Goal: Find specific page/section: Find specific page/section

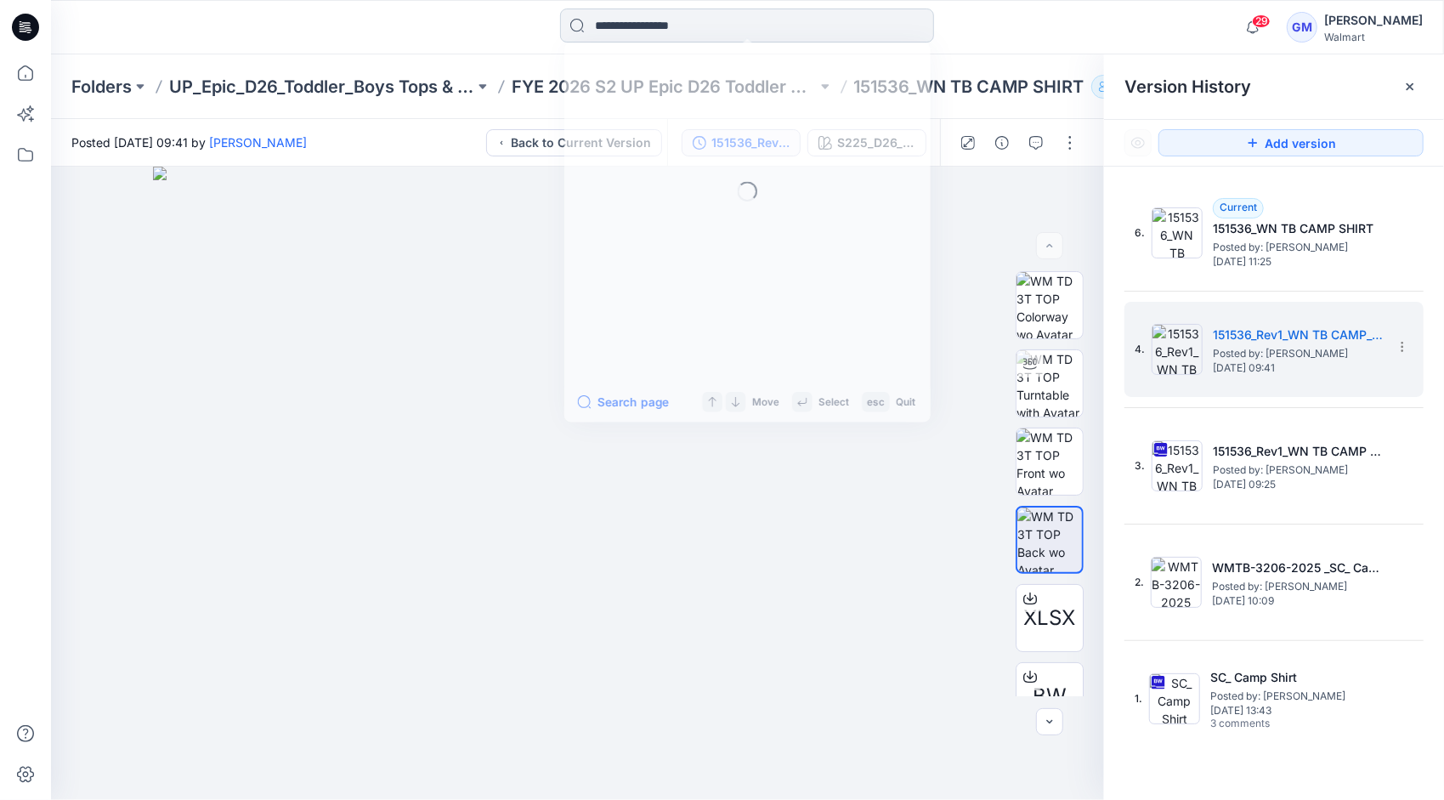
click at [801, 19] on input at bounding box center [747, 25] width 374 height 34
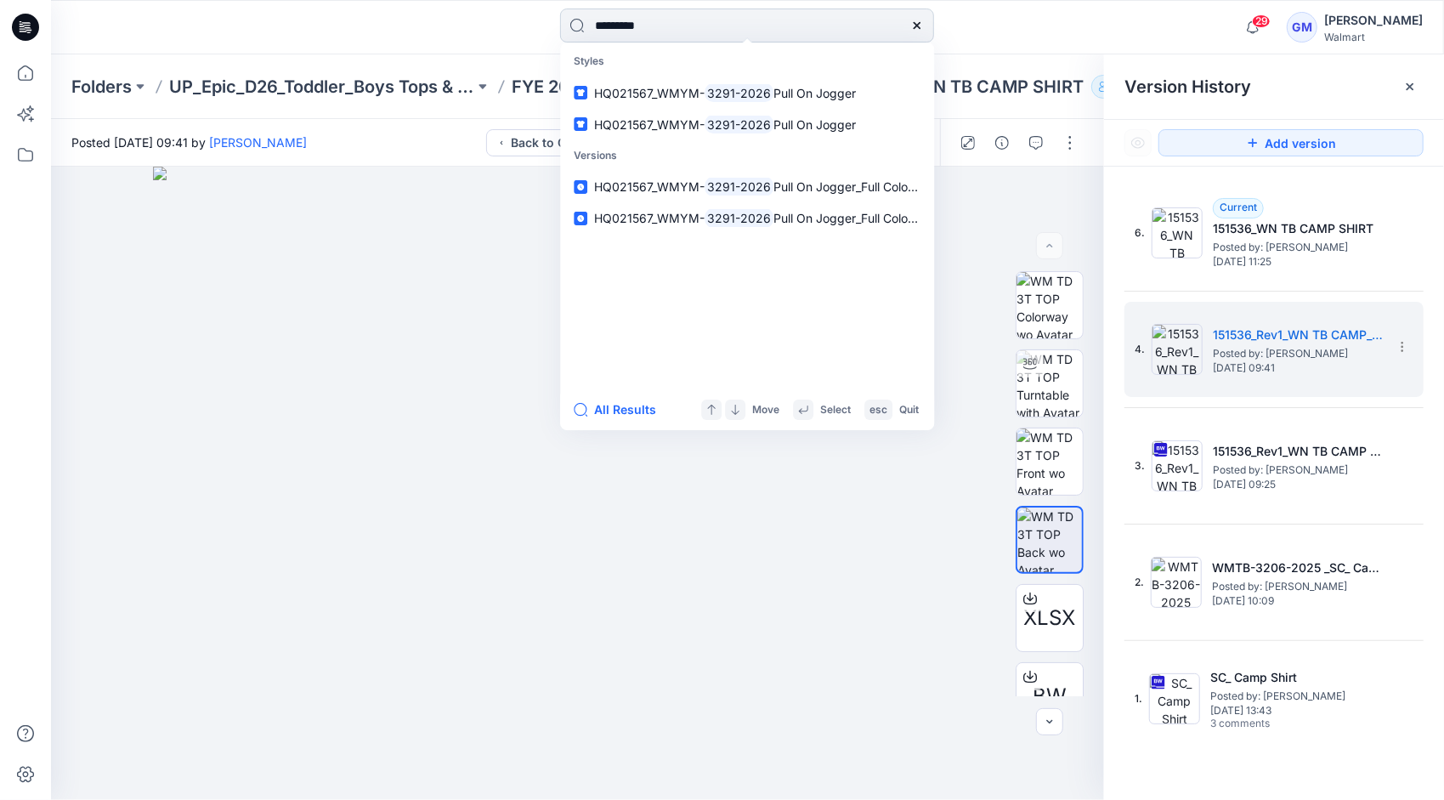
type input "*********"
click at [629, 408] on button "All Results" at bounding box center [620, 409] width 93 height 20
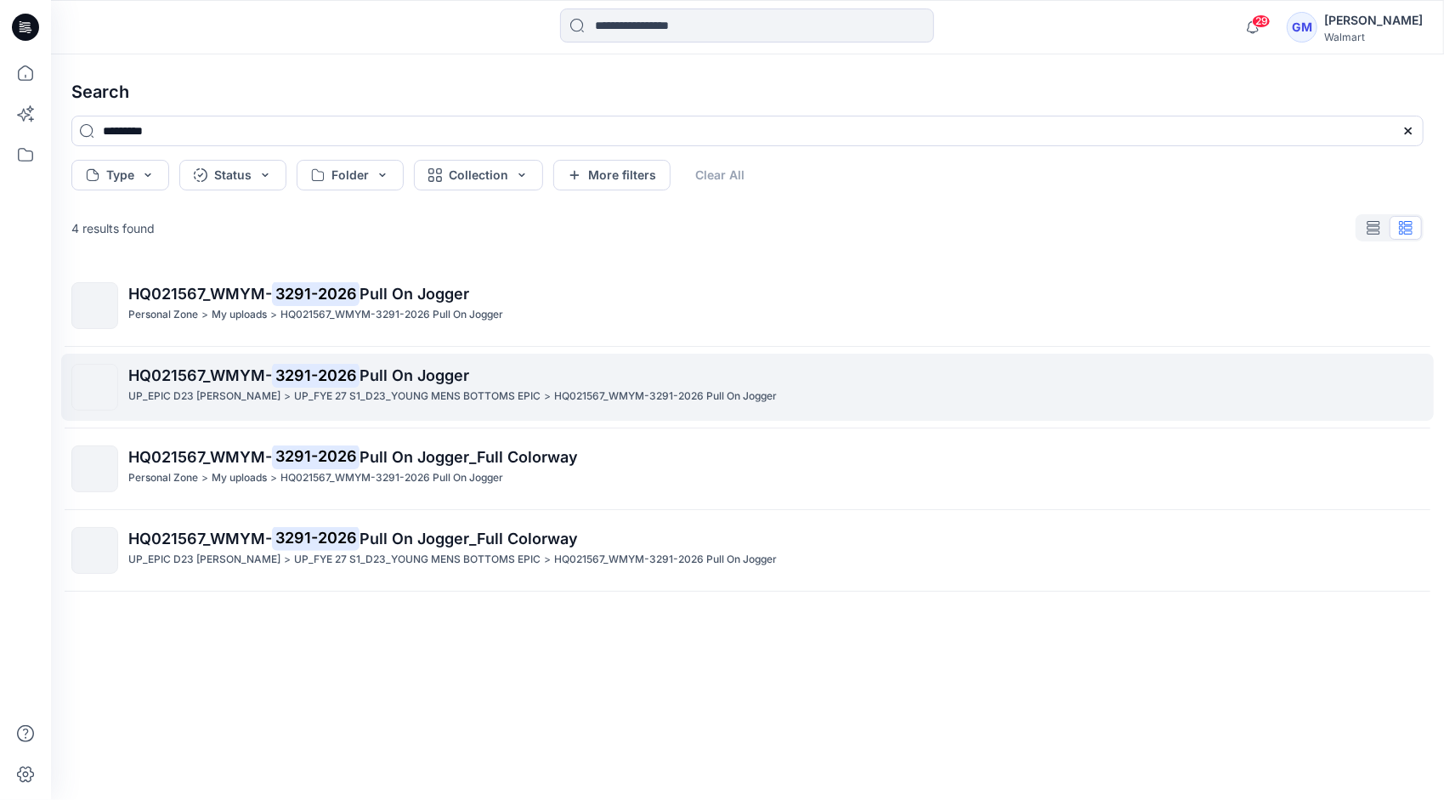
click at [405, 381] on span "Pull On Jogger" at bounding box center [415, 375] width 110 height 18
